Goal: Transaction & Acquisition: Purchase product/service

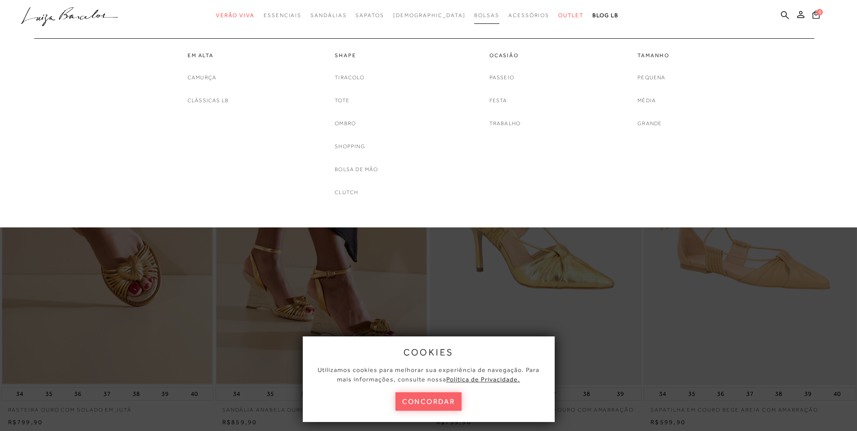
click at [474, 13] on span "Bolsas" at bounding box center [486, 15] width 25 height 6
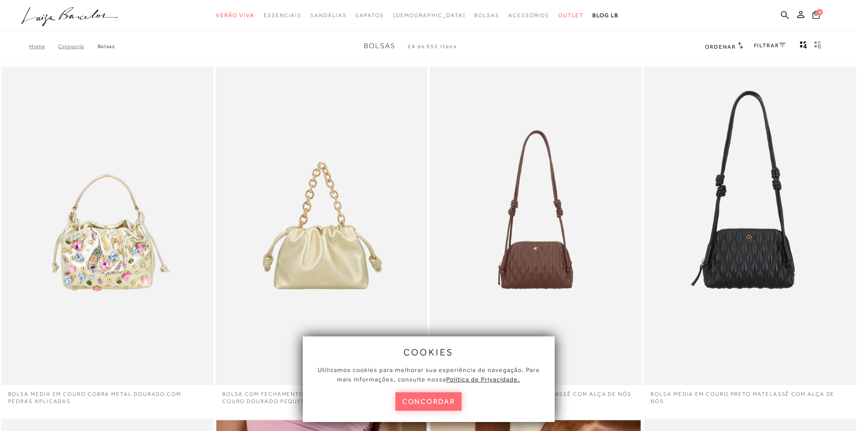
click at [420, 399] on button "concordar" at bounding box center [428, 401] width 67 height 18
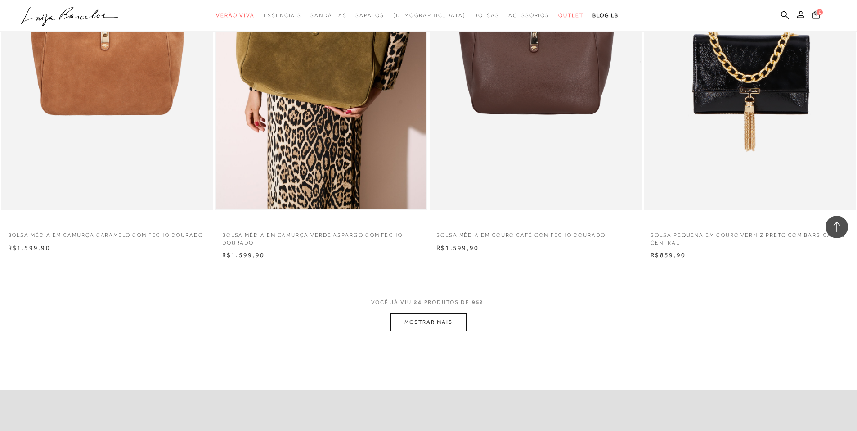
scroll to position [2114, 0]
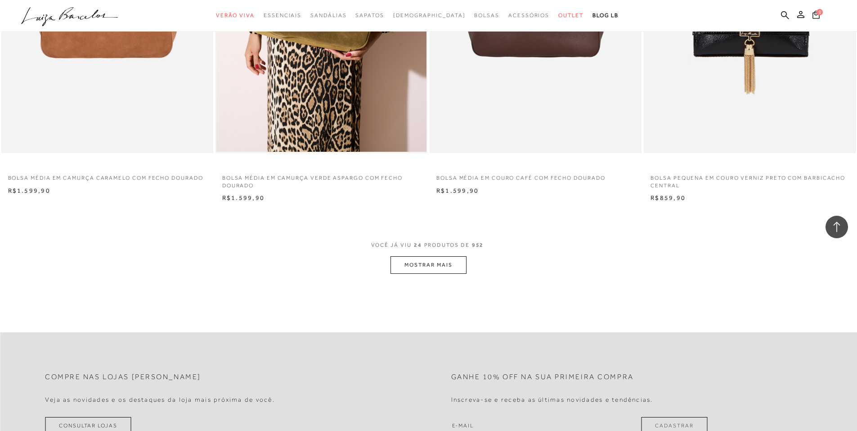
click at [412, 267] on button "MOSTRAR MAIS" at bounding box center [428, 265] width 76 height 18
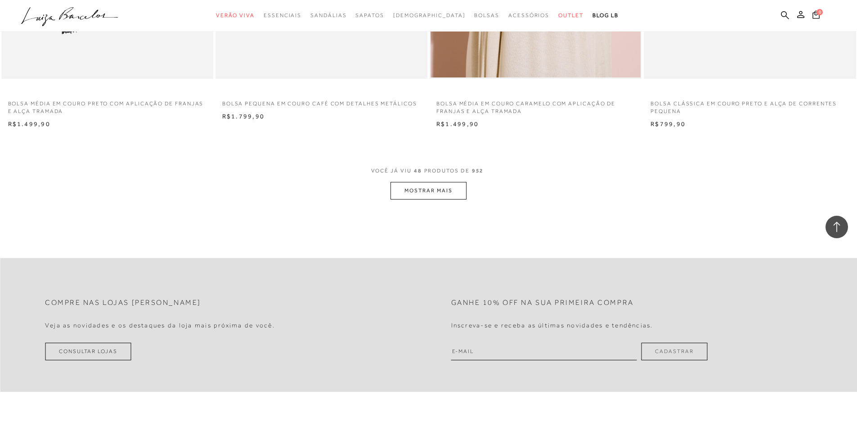
scroll to position [4544, 0]
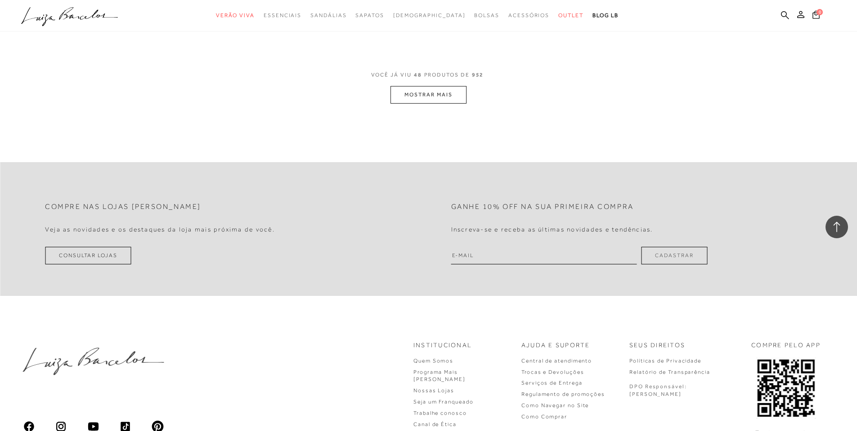
click at [417, 99] on button "MOSTRAR MAIS" at bounding box center [428, 95] width 76 height 18
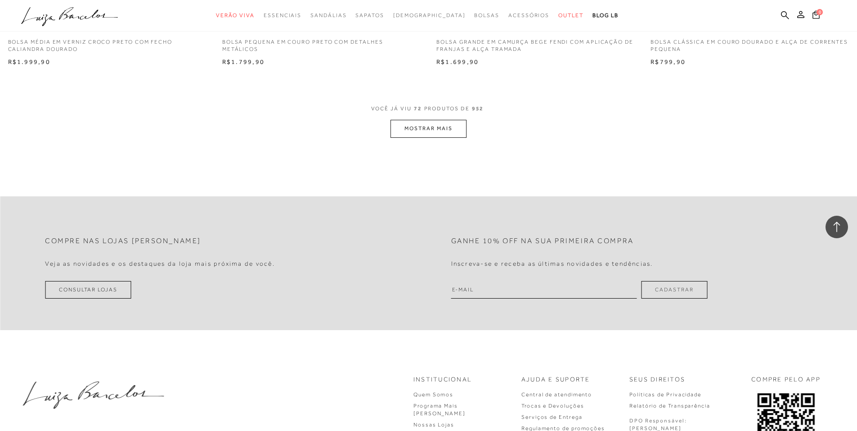
scroll to position [6644, 0]
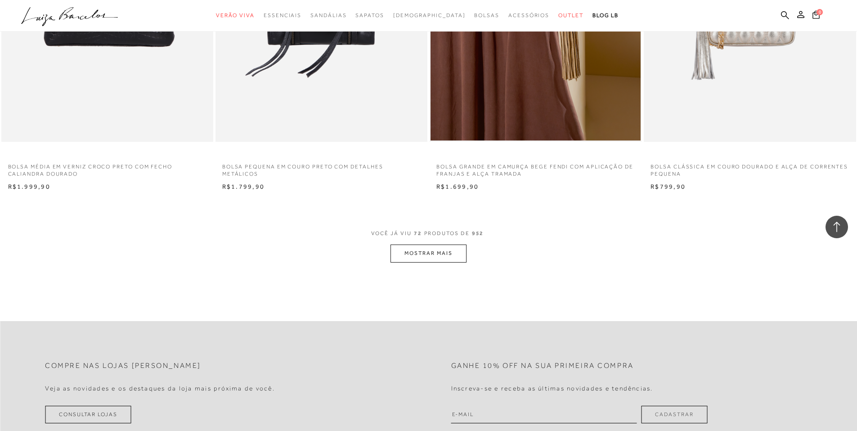
click at [433, 254] on button "MOSTRAR MAIS" at bounding box center [428, 253] width 76 height 18
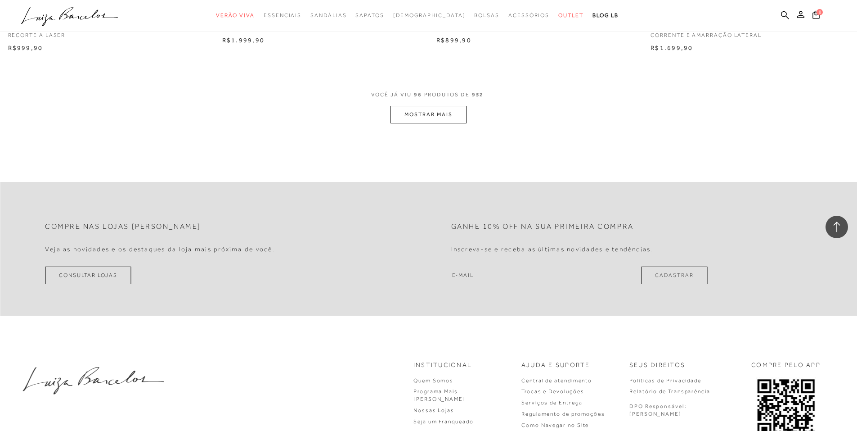
scroll to position [8939, 0]
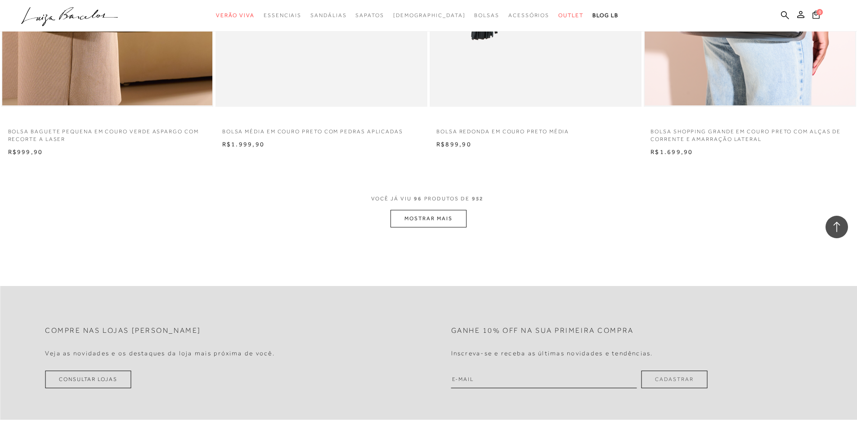
click at [429, 219] on button "MOSTRAR MAIS" at bounding box center [428, 219] width 76 height 18
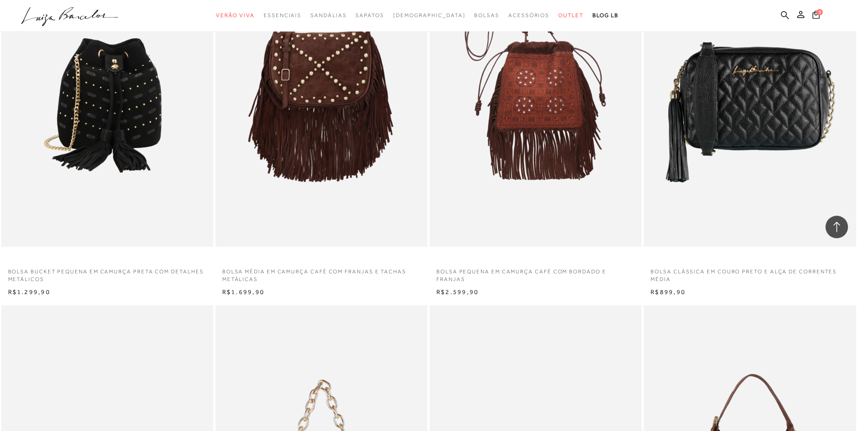
scroll to position [10153, 0]
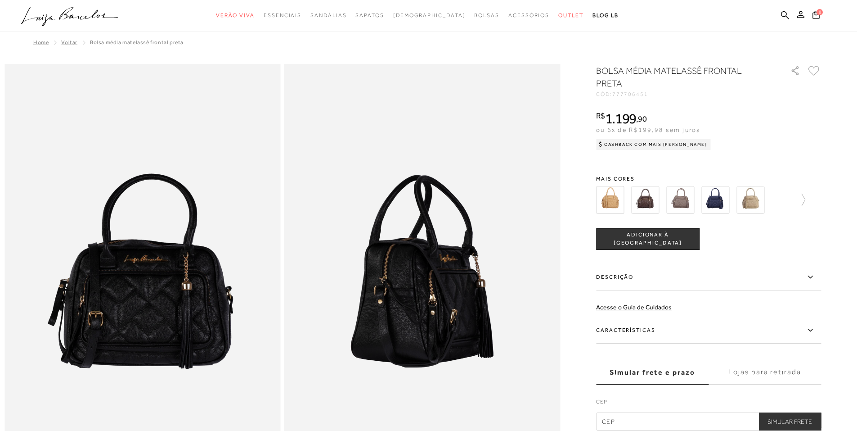
click at [685, 204] on img at bounding box center [680, 200] width 28 height 28
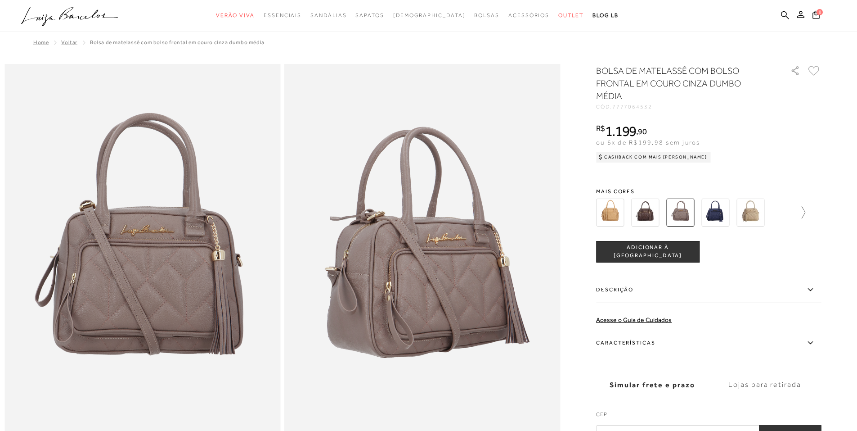
click at [805, 211] on icon at bounding box center [799, 212] width 13 height 13
click at [662, 206] on img at bounding box center [661, 212] width 28 height 28
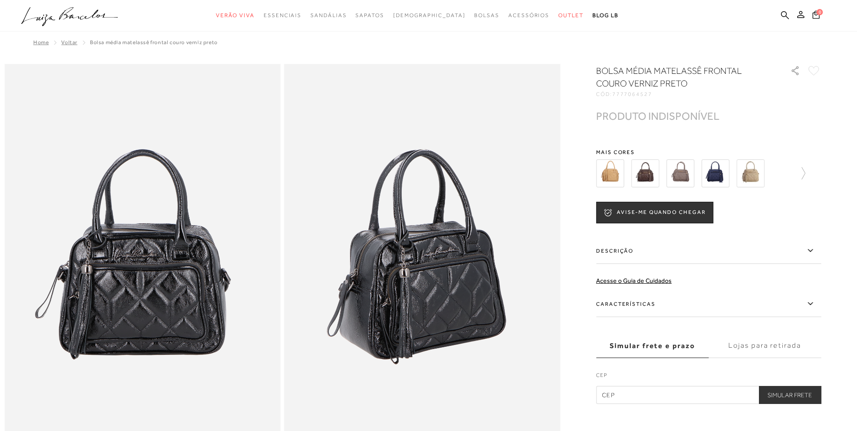
click at [651, 180] on img at bounding box center [645, 173] width 28 height 28
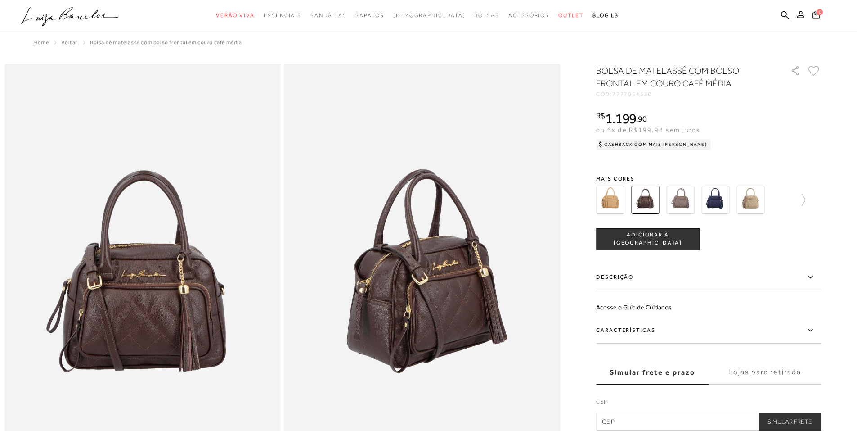
click at [685, 206] on img at bounding box center [680, 200] width 28 height 28
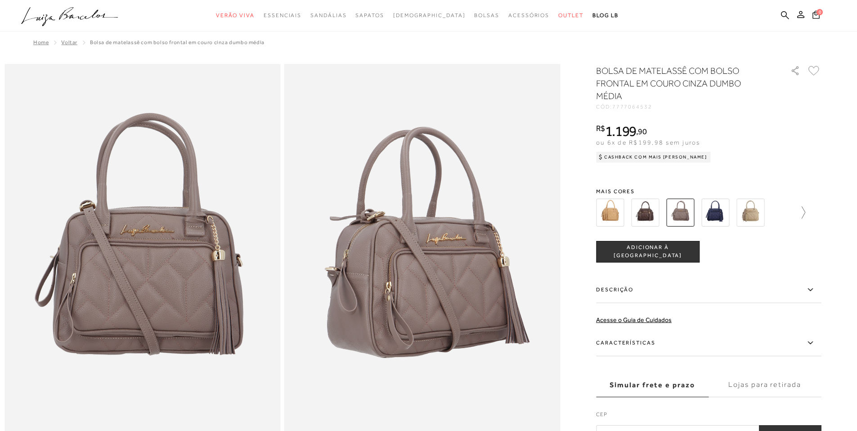
click at [805, 214] on icon at bounding box center [799, 212] width 13 height 13
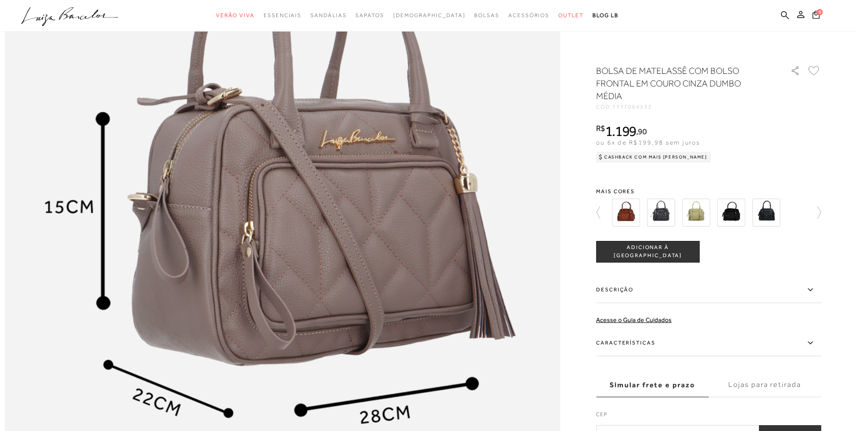
scroll to position [1035, 0]
